Goal: Task Accomplishment & Management: Use online tool/utility

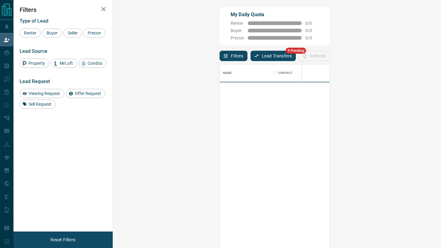
scroll to position [189, 315]
click at [250, 56] on button "Lead Transfers" at bounding box center [273, 56] width 46 height 10
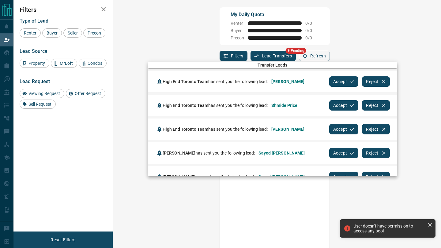
click at [329, 79] on button "Accept" at bounding box center [343, 81] width 29 height 10
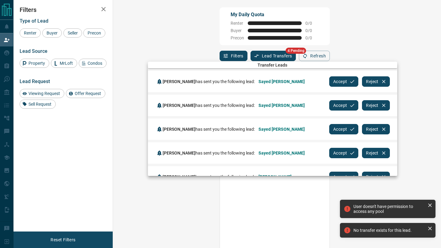
click at [329, 80] on button "Accept" at bounding box center [343, 81] width 29 height 10
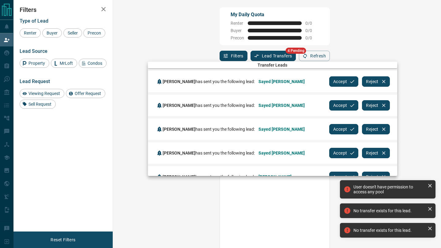
click at [329, 80] on button "Accept" at bounding box center [343, 81] width 29 height 10
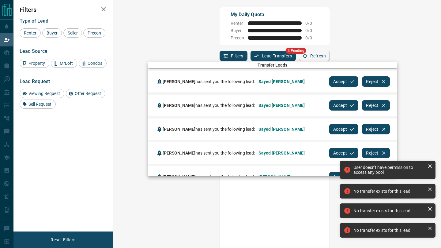
click at [329, 80] on button "Accept" at bounding box center [343, 81] width 29 height 10
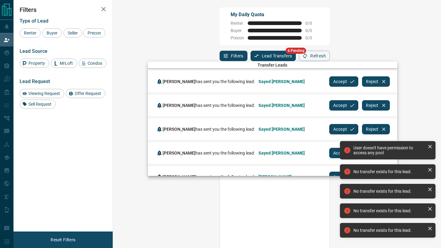
click at [329, 80] on button "Accept" at bounding box center [343, 81] width 29 height 10
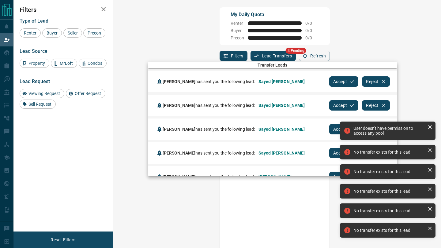
click at [329, 80] on button "Accept" at bounding box center [343, 81] width 29 height 10
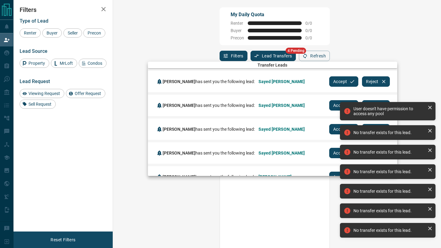
click at [329, 80] on button "Accept" at bounding box center [343, 81] width 29 height 10
